Goal: Information Seeking & Learning: Learn about a topic

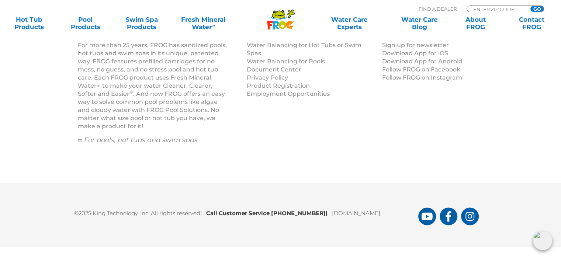
scroll to position [889, 0]
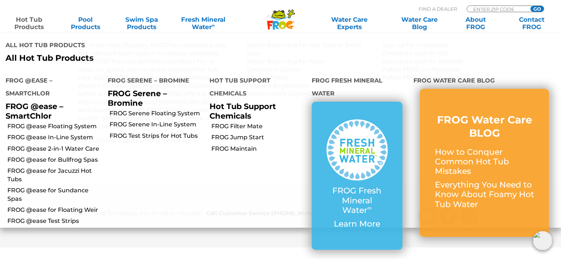
click at [36, 21] on link "Hot Tub Products" at bounding box center [28, 23] width 43 height 15
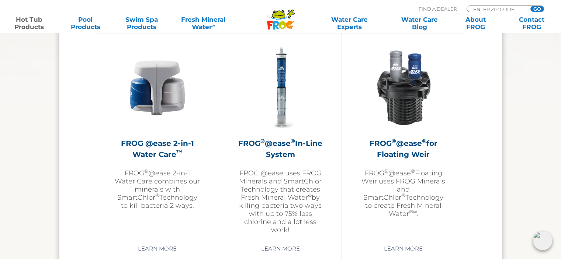
scroll to position [1069, 0]
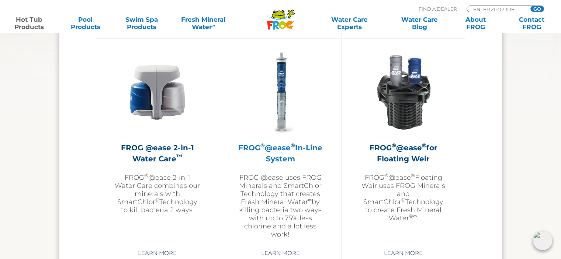
click at [285, 147] on h2 "FROG ® @ease ® In-Line System" at bounding box center [280, 153] width 86 height 22
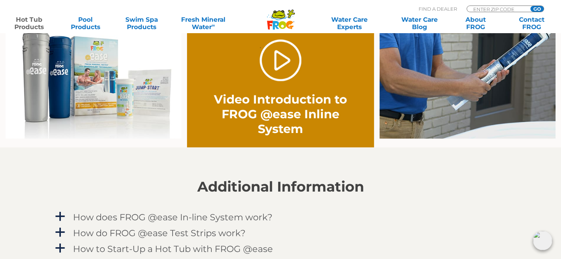
scroll to position [590, 0]
click at [277, 60] on link "." at bounding box center [281, 60] width 42 height 42
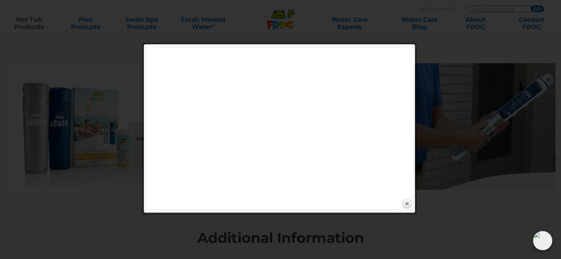
scroll to position [516, 0]
